Goal: Task Accomplishment & Management: Manage account settings

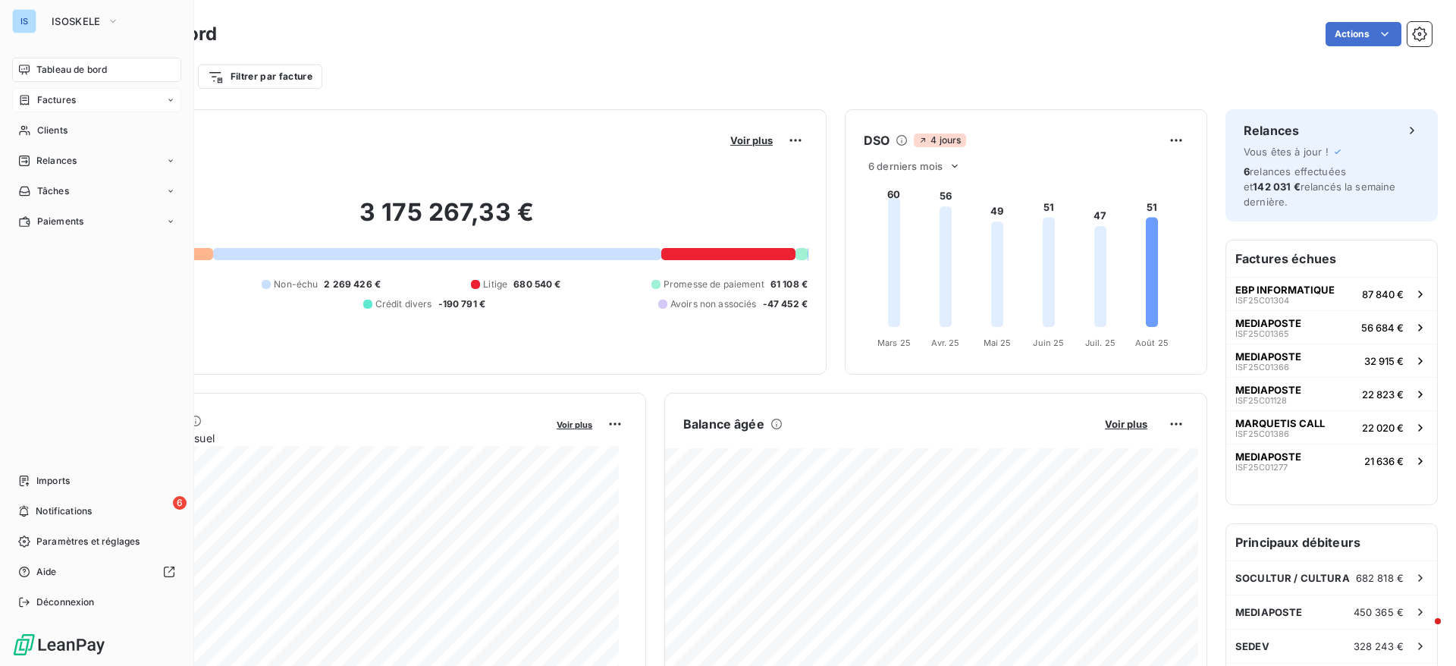
click at [55, 110] on div "Factures" at bounding box center [96, 100] width 169 height 24
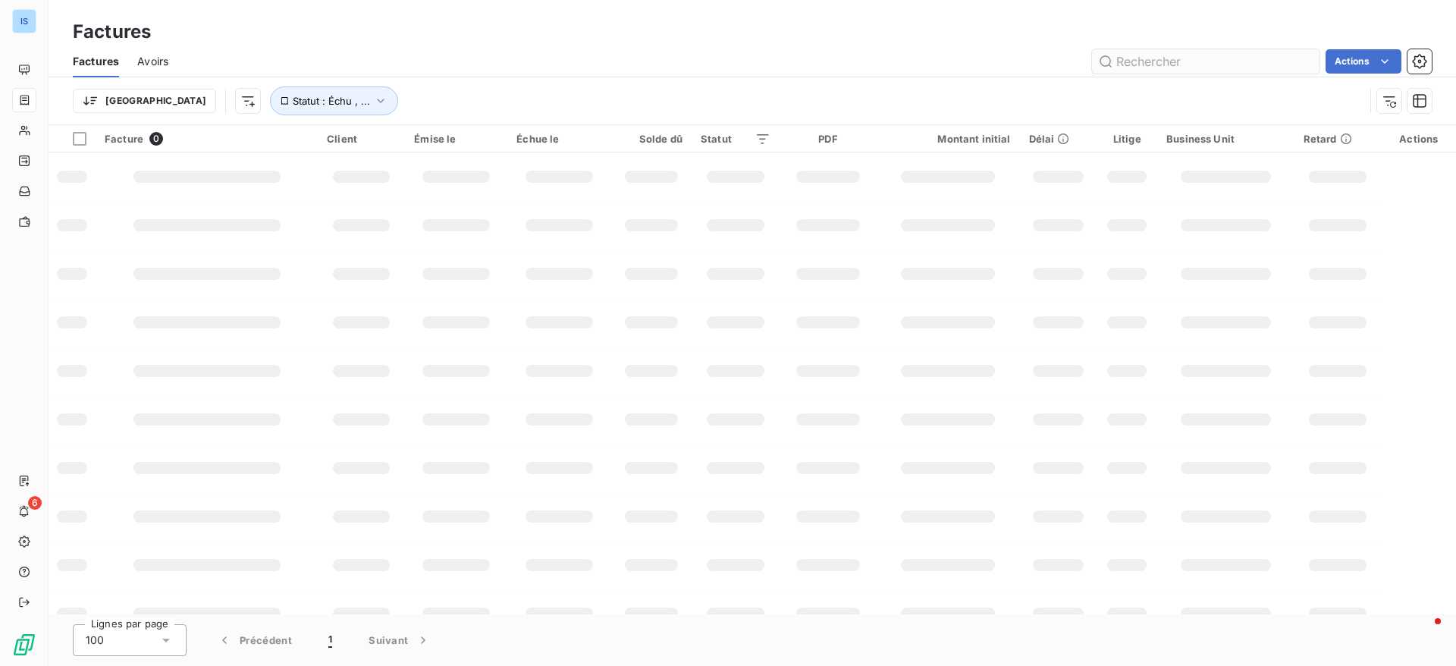
click at [1221, 67] on input "text" at bounding box center [1205, 61] width 227 height 24
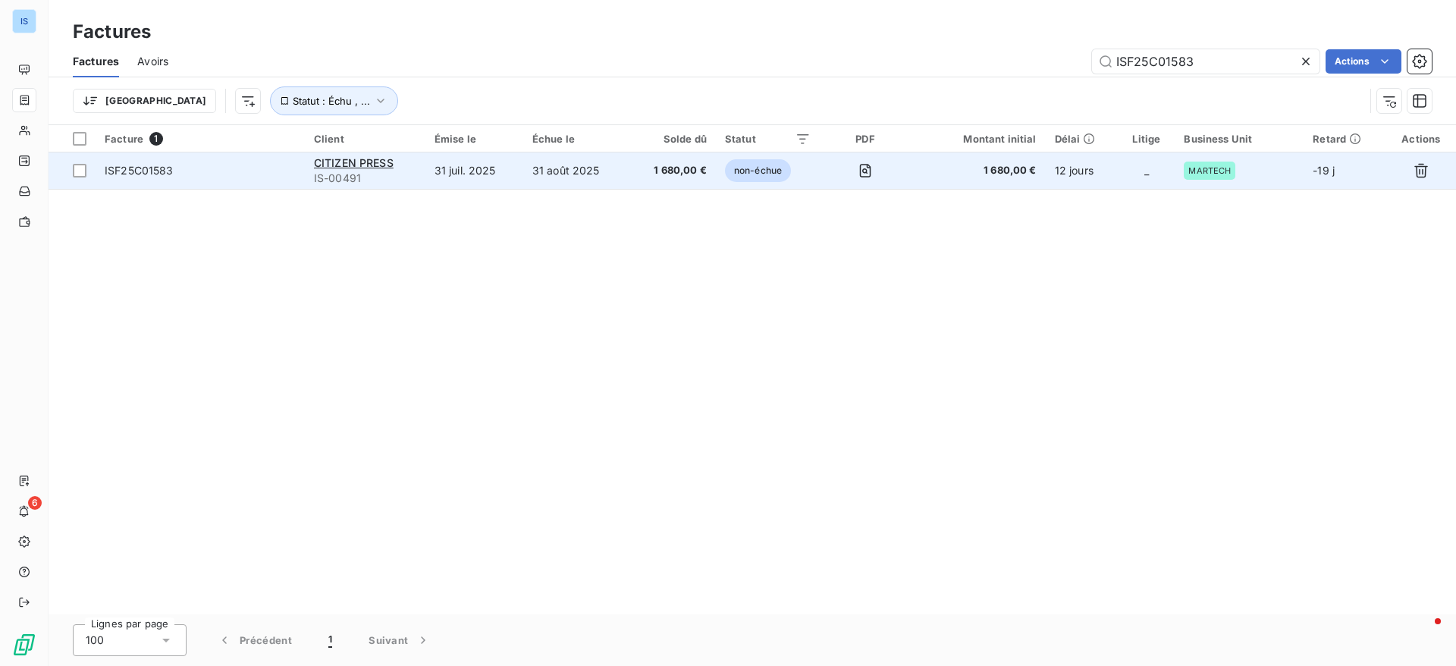
type input "ISF25C01583"
click at [122, 166] on span "ISF25C01583" at bounding box center [139, 170] width 69 height 13
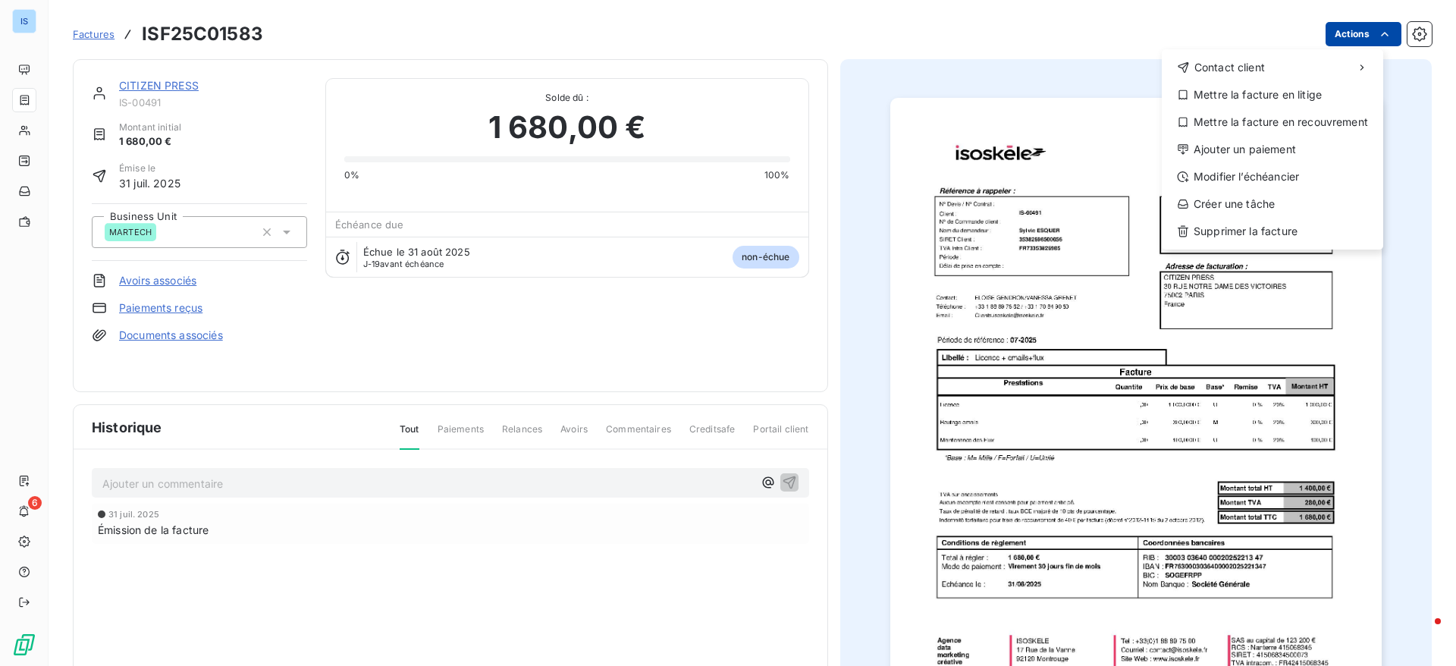
click at [1353, 25] on html "IS 6 Factures ISF25C01583 Actions Contact client Mettre la facture en litige Me…" at bounding box center [728, 333] width 1456 height 666
click at [1265, 147] on div "Ajouter un paiement" at bounding box center [1271, 149] width 209 height 24
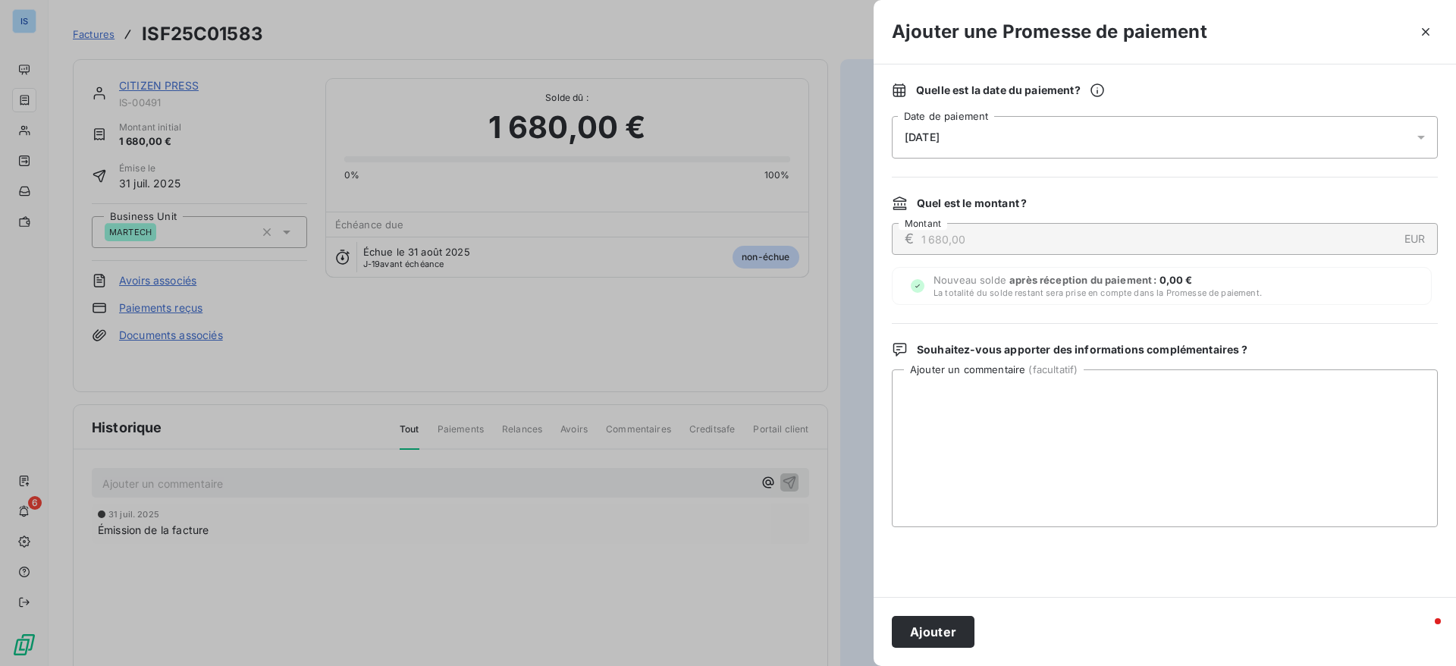
click at [1145, 130] on div "[DATE]" at bounding box center [1165, 137] width 546 height 42
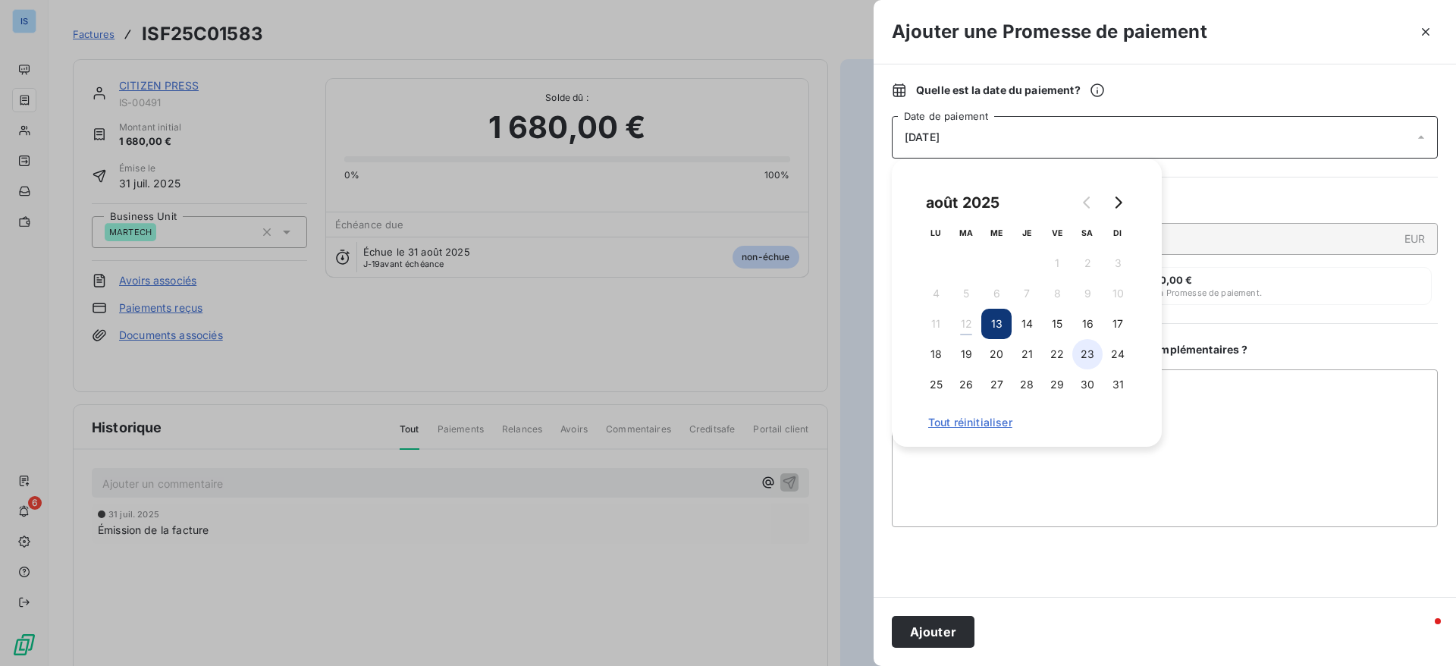
click at [1087, 362] on button "23" at bounding box center [1087, 354] width 30 height 30
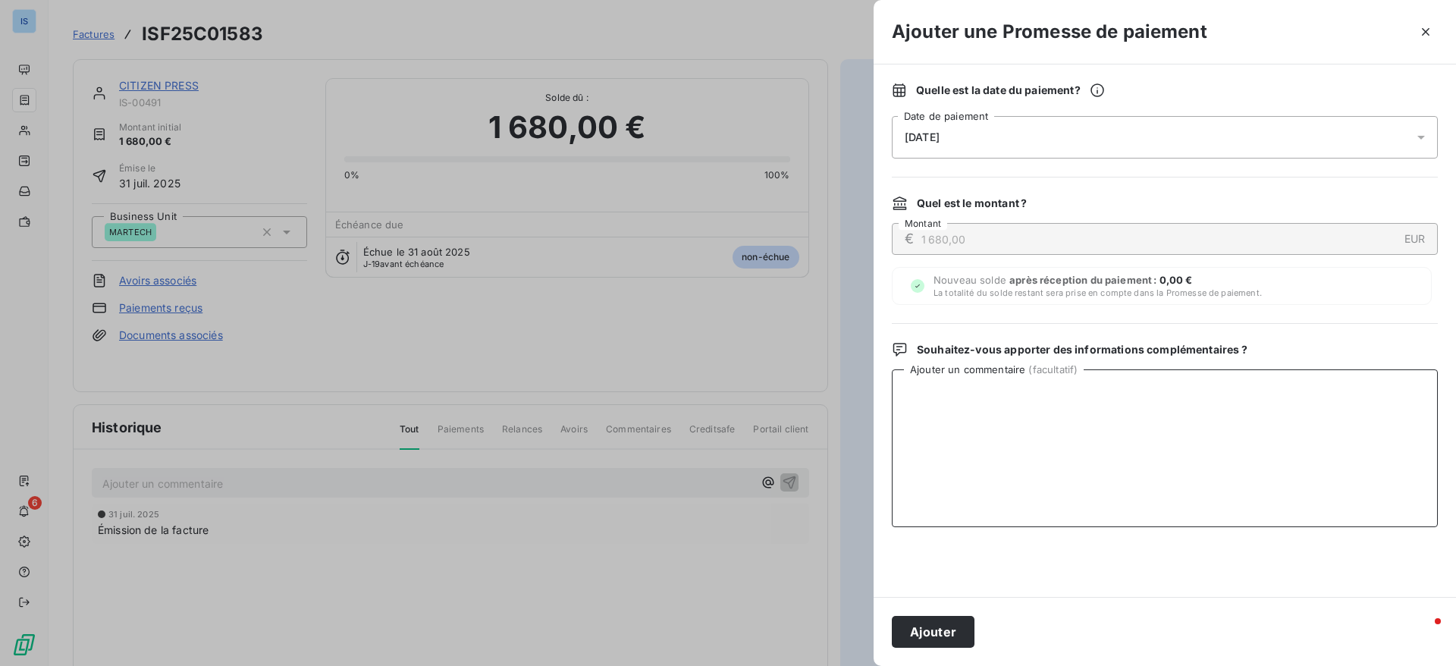
click at [1258, 484] on textarea "Ajouter un commentaire ( facultatif )" at bounding box center [1165, 448] width 546 height 158
type textarea "[PERSON_NAME] RECU LE 12/08"
click at [952, 635] on button "Ajouter" at bounding box center [933, 632] width 83 height 32
